Goal: Information Seeking & Learning: Check status

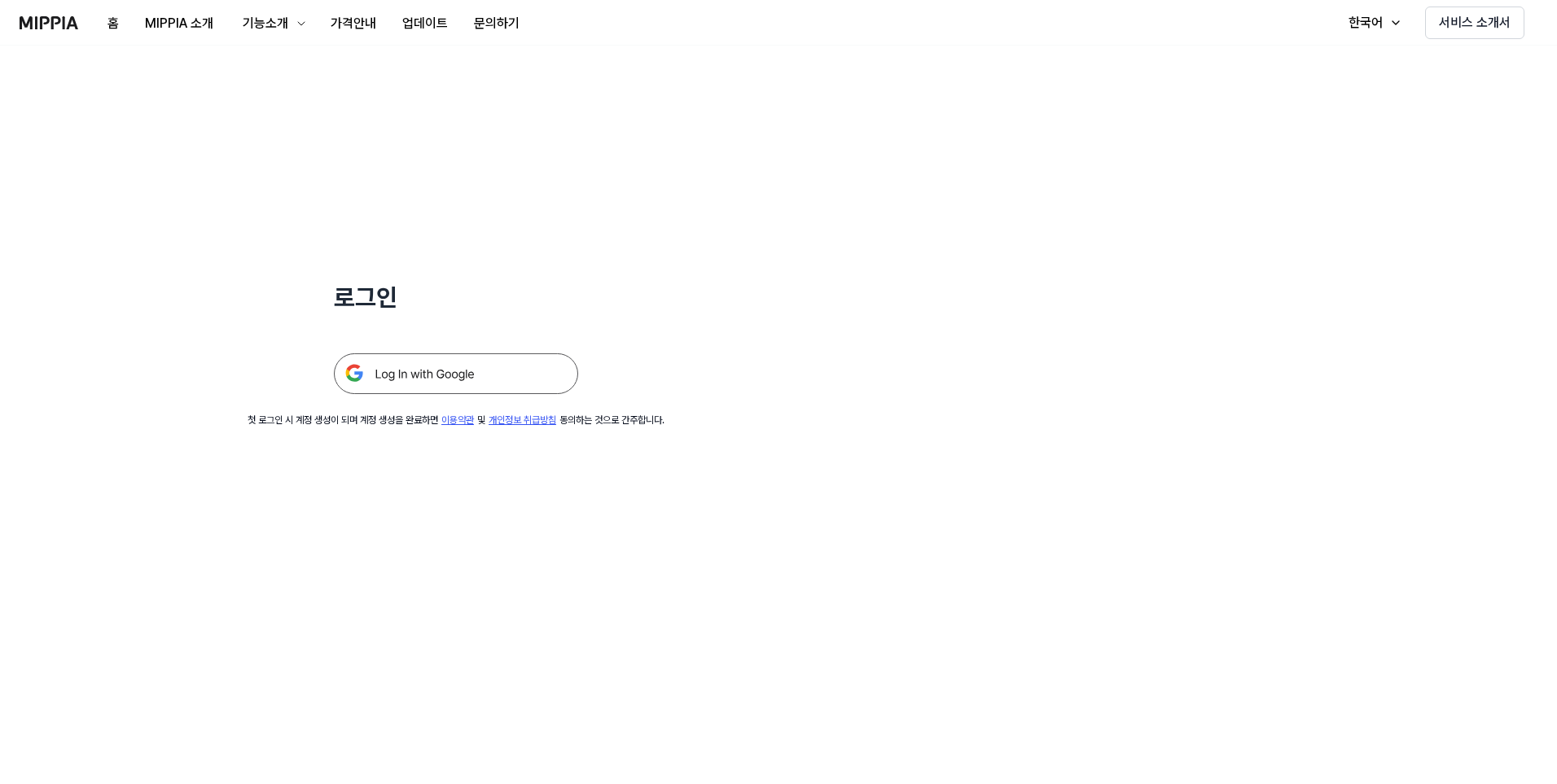
click at [477, 378] on img at bounding box center [456, 373] width 244 height 40
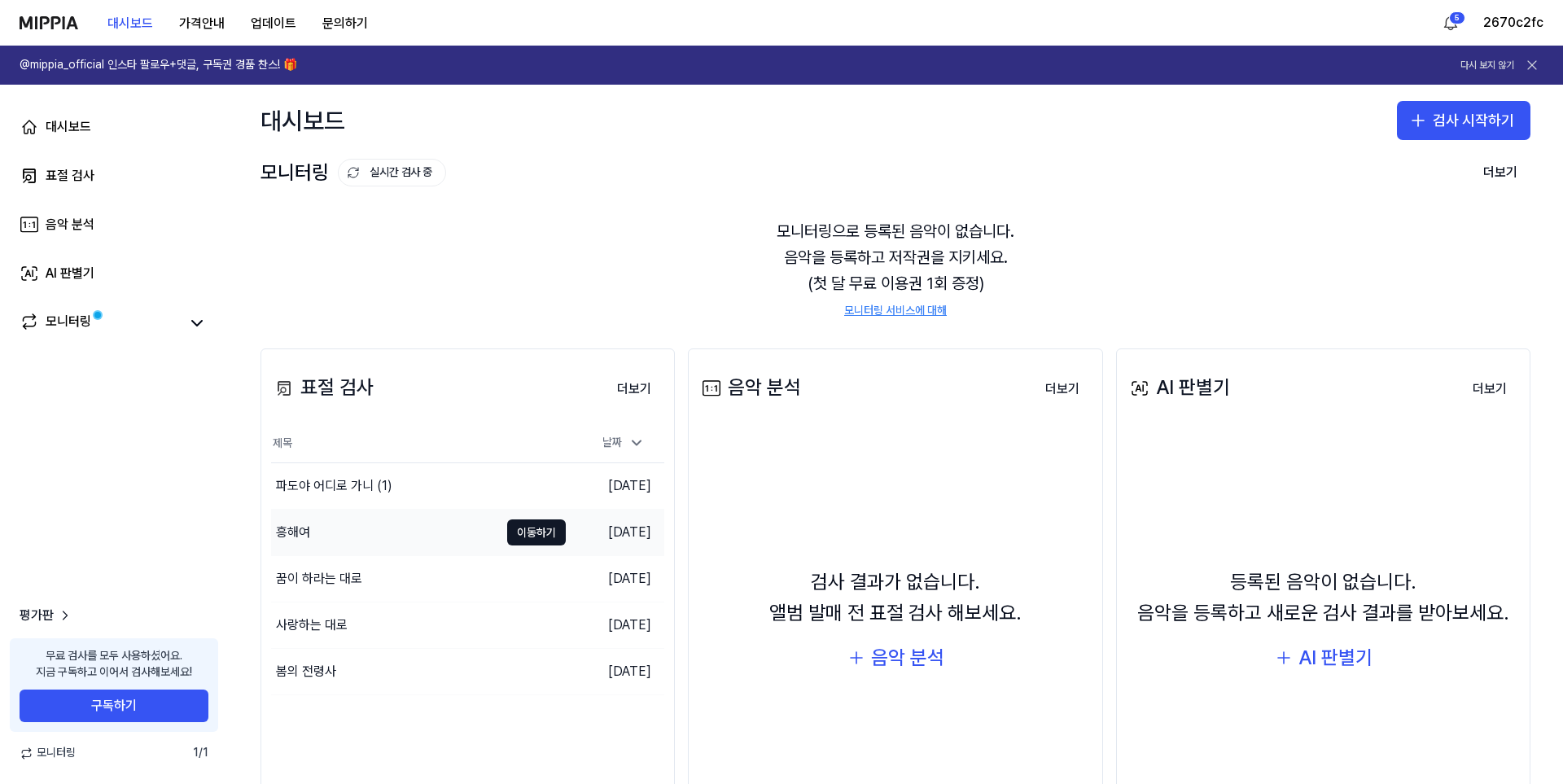
click at [434, 534] on div "흥해여" at bounding box center [385, 532] width 228 height 45
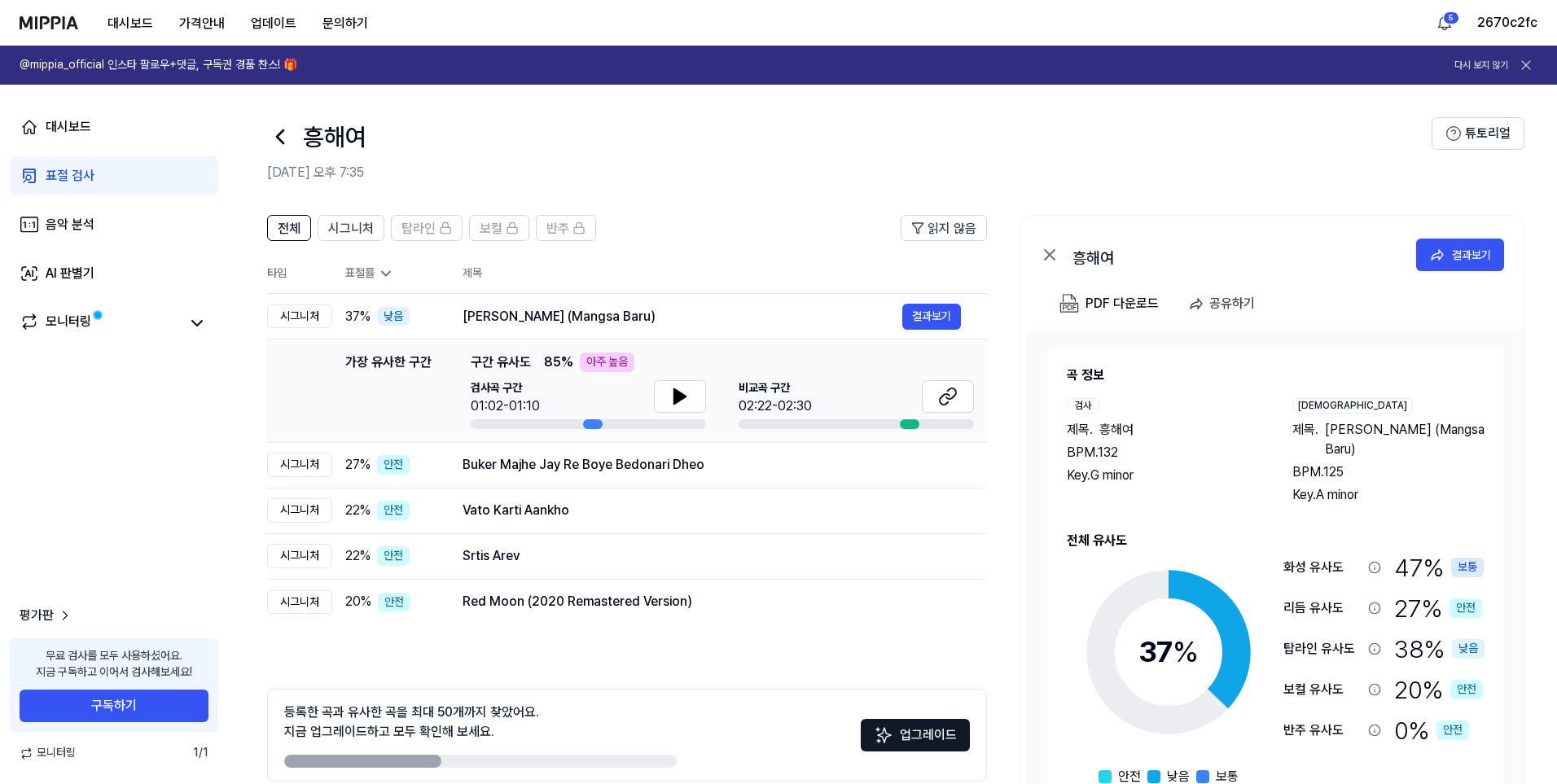
click at [292, 126] on icon at bounding box center [280, 136] width 26 height 26
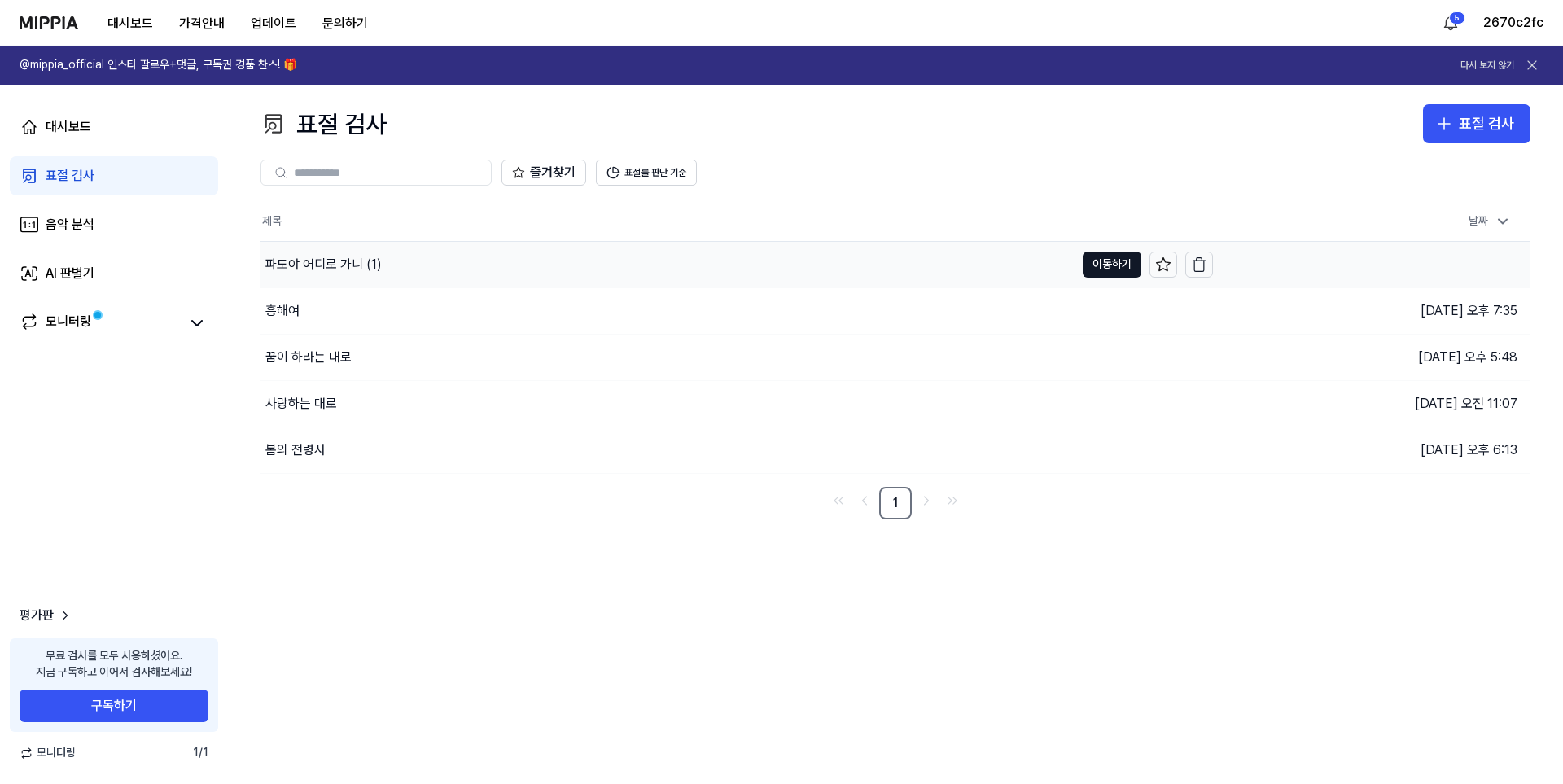
click at [367, 268] on div "파도야 어디로 가니 (1)" at bounding box center [324, 264] width 116 height 19
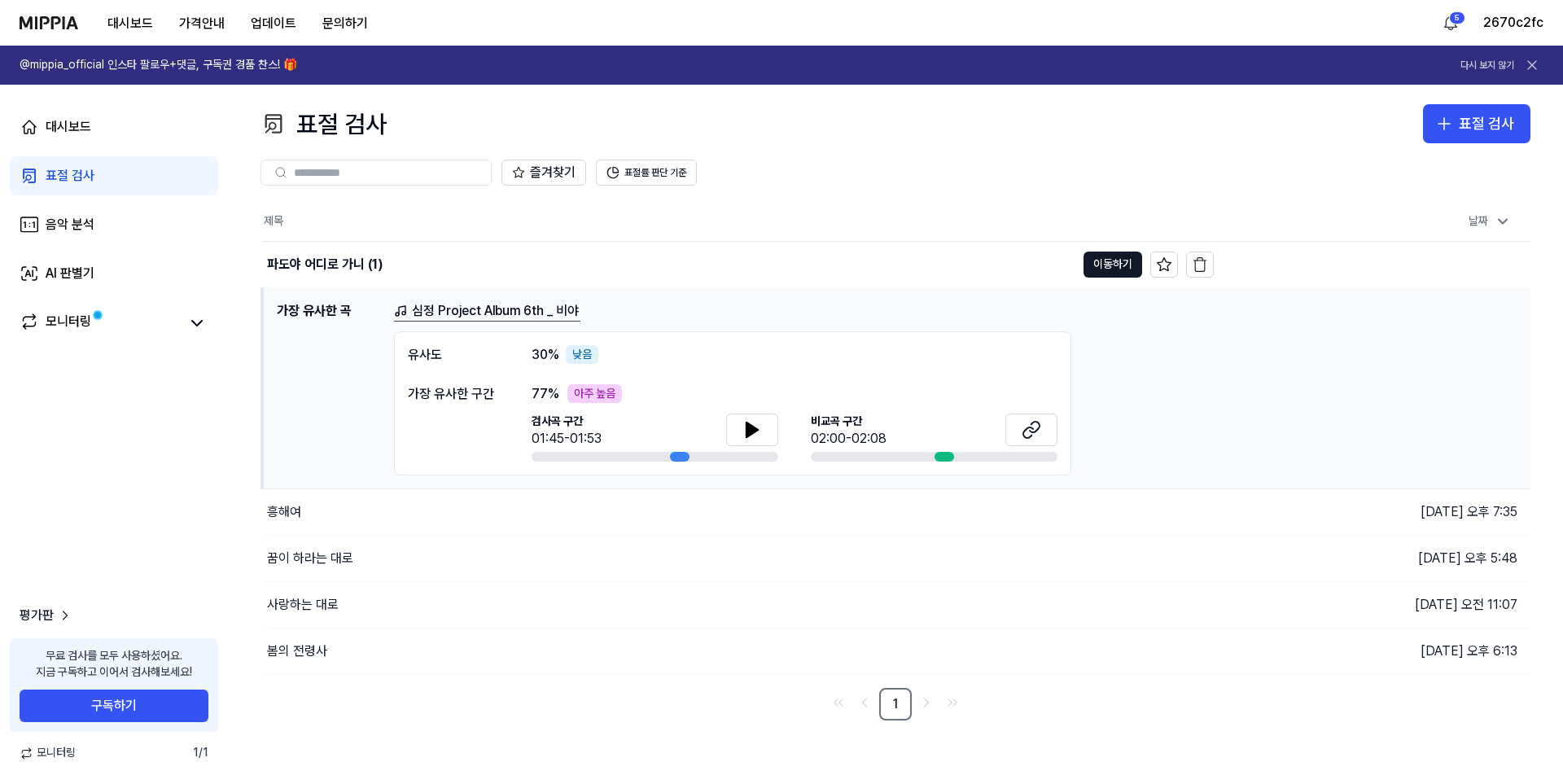
click at [100, 174] on link "표절 검사" at bounding box center [114, 176] width 208 height 39
click at [115, 136] on link "대시보드" at bounding box center [114, 127] width 208 height 39
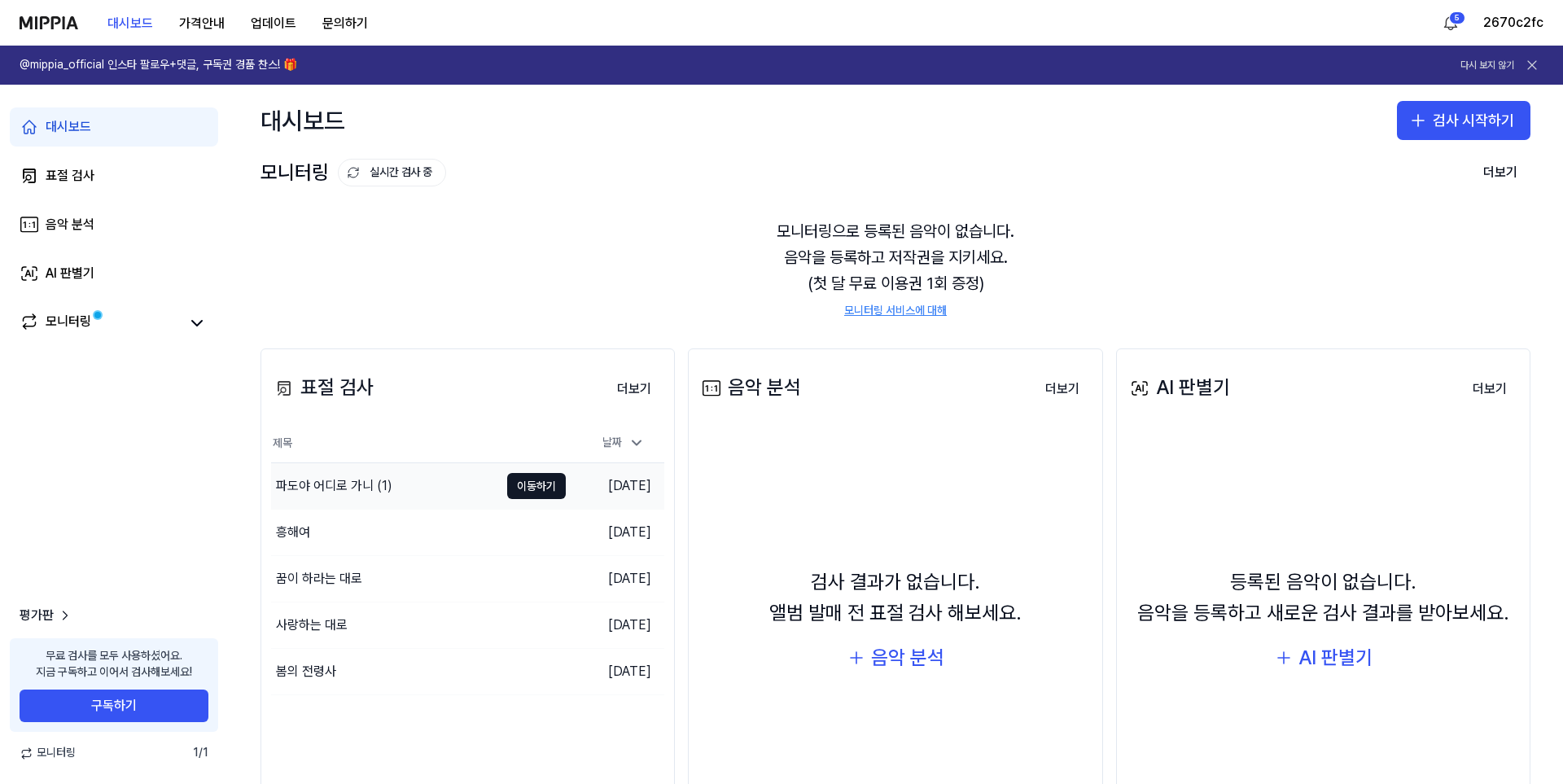
click at [419, 480] on div "파도야 어디로 가니 (1)" at bounding box center [385, 486] width 228 height 45
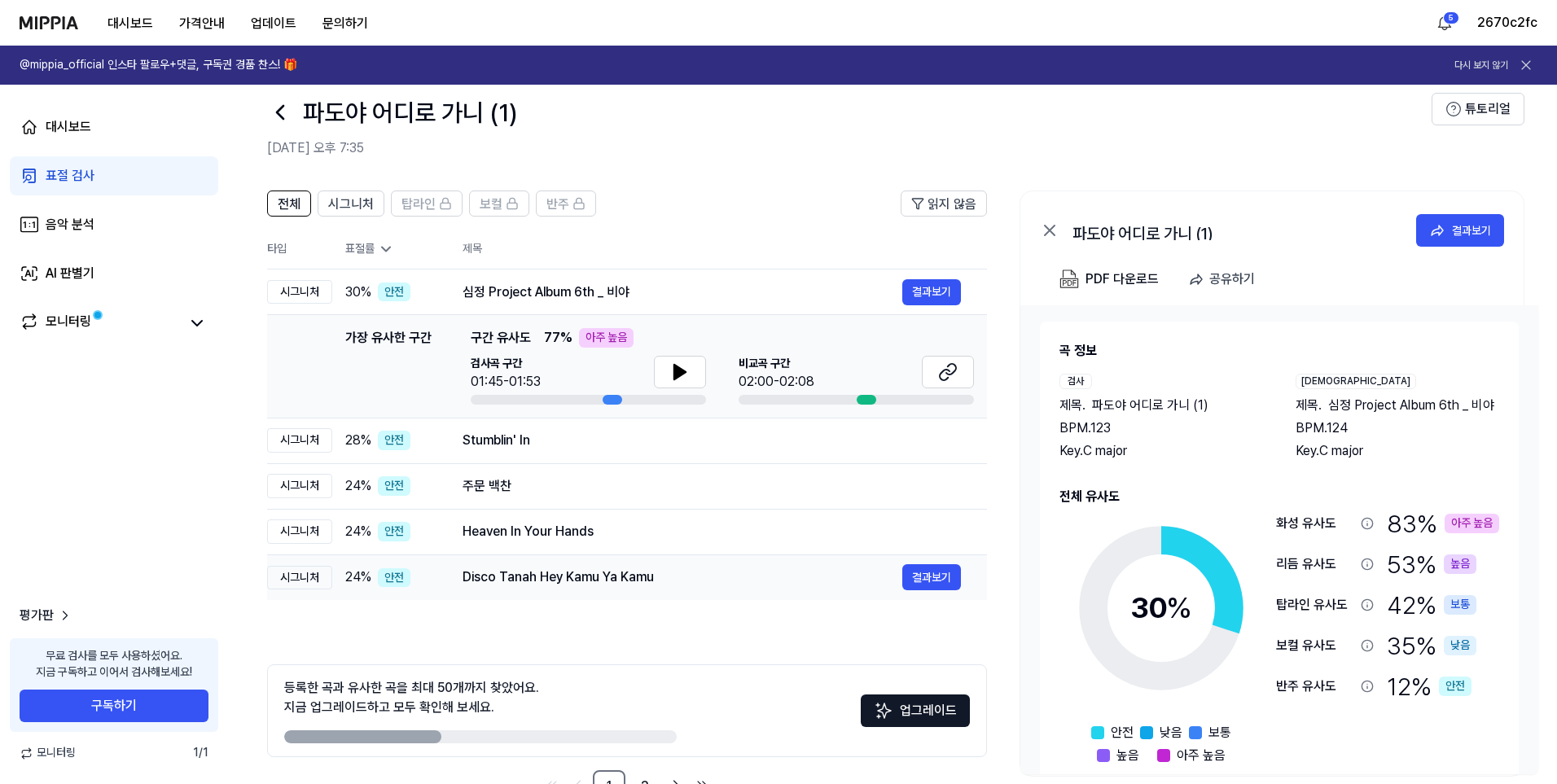
scroll to position [76, 0]
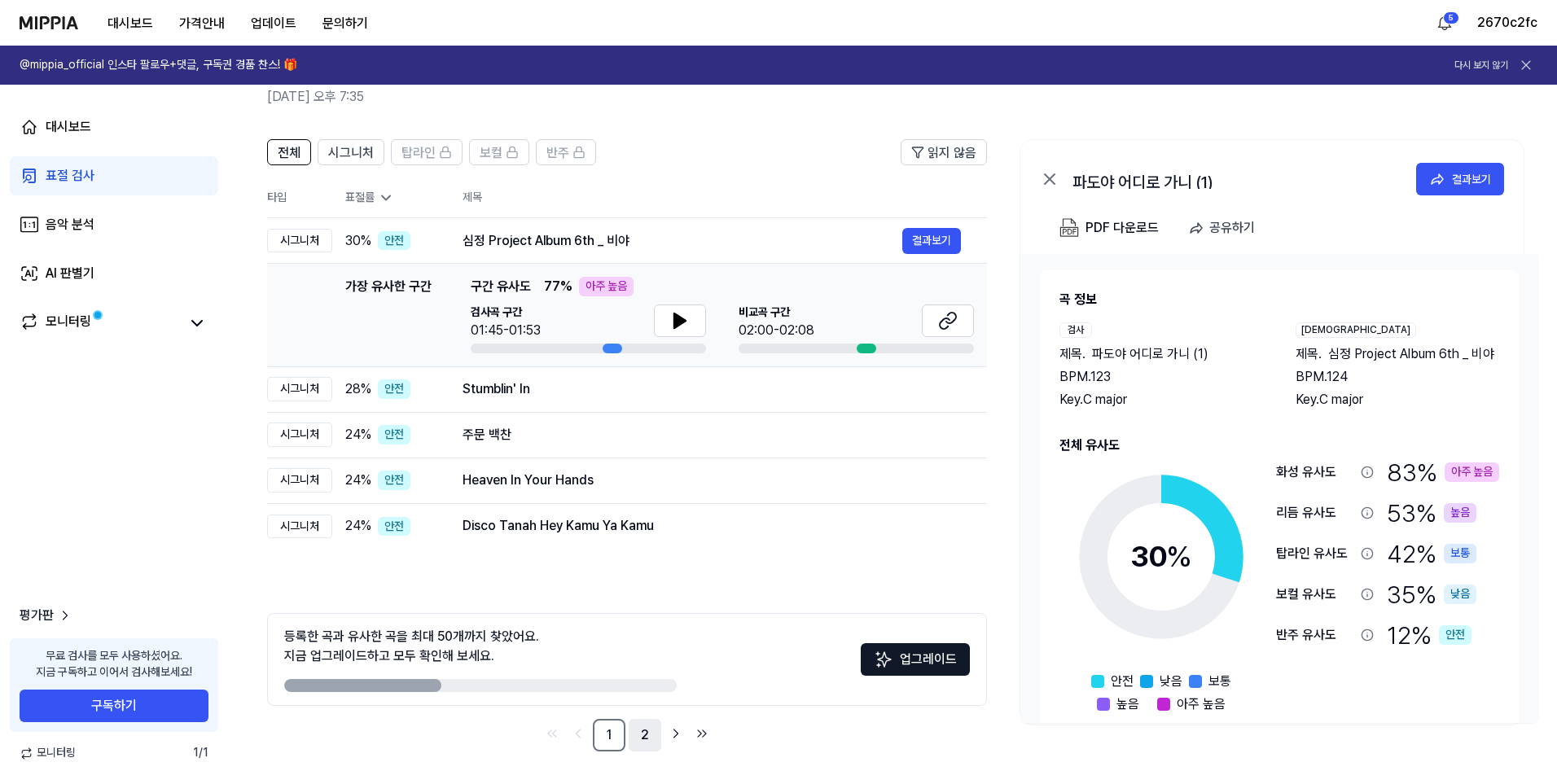
click at [649, 732] on link "2" at bounding box center [645, 734] width 33 height 33
